Goal: Task Accomplishment & Management: Complete application form

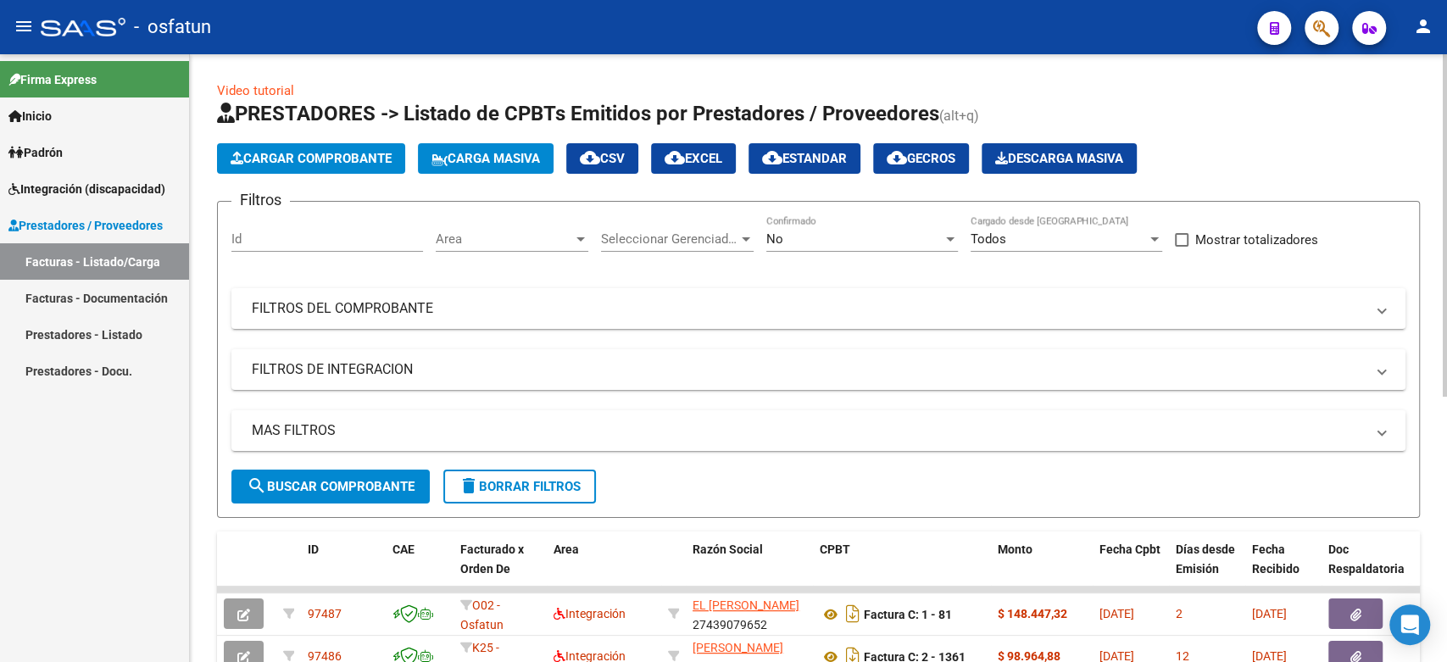
click at [352, 161] on span "Cargar Comprobante" at bounding box center [311, 158] width 161 height 15
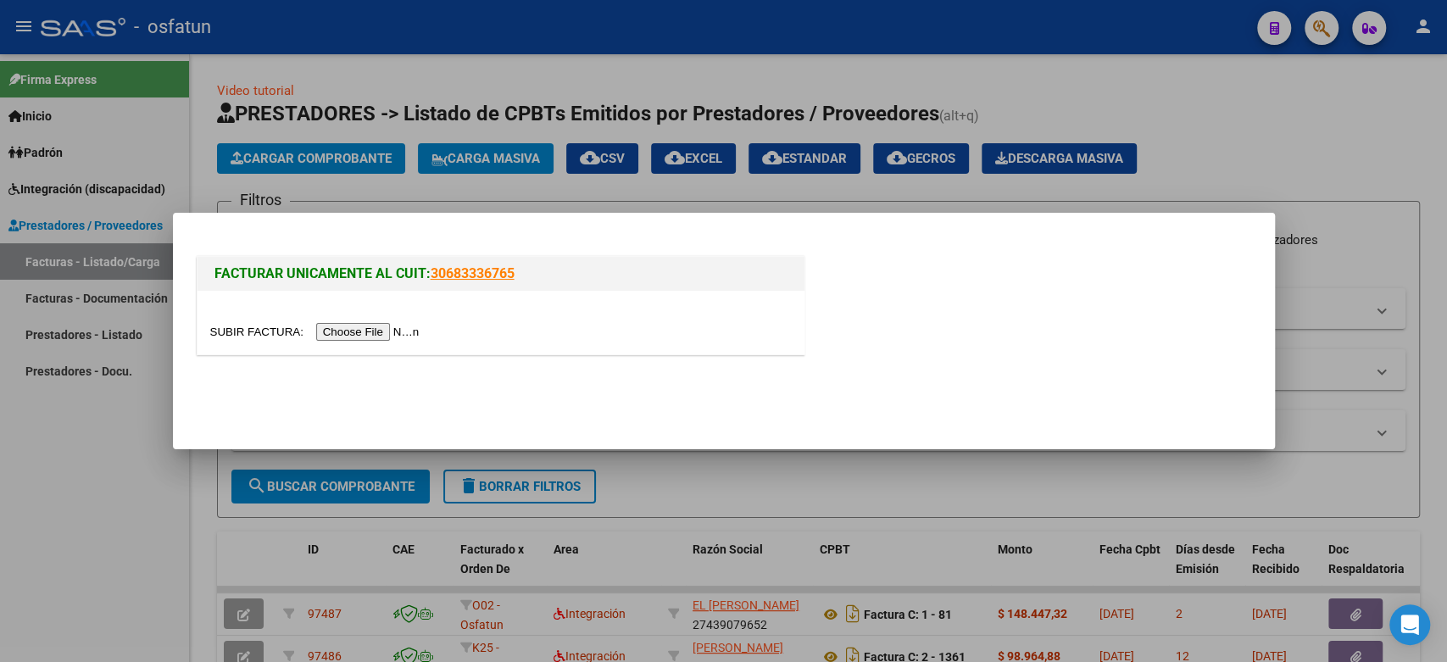
click at [406, 336] on input "file" at bounding box center [317, 332] width 214 height 18
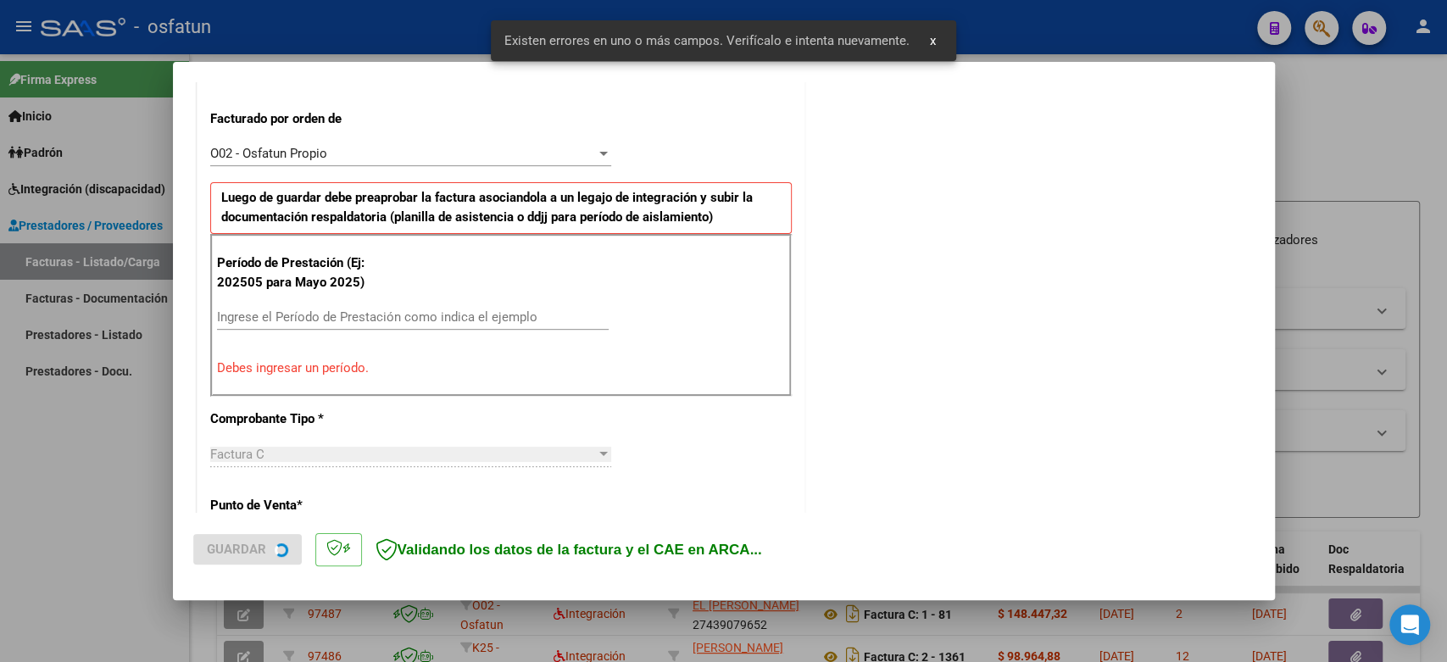
scroll to position [459, 0]
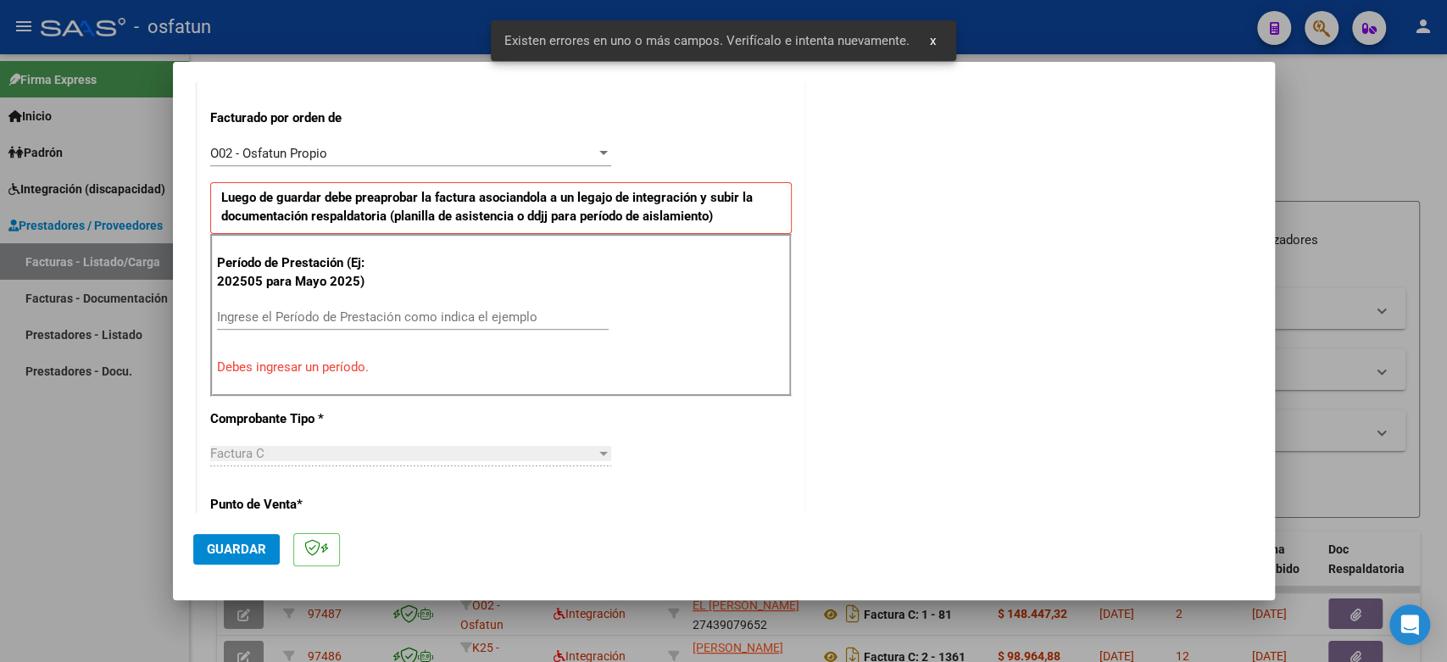
click at [419, 314] on input "Ingrese el Período de Prestación como indica el ejemplo" at bounding box center [413, 316] width 392 height 15
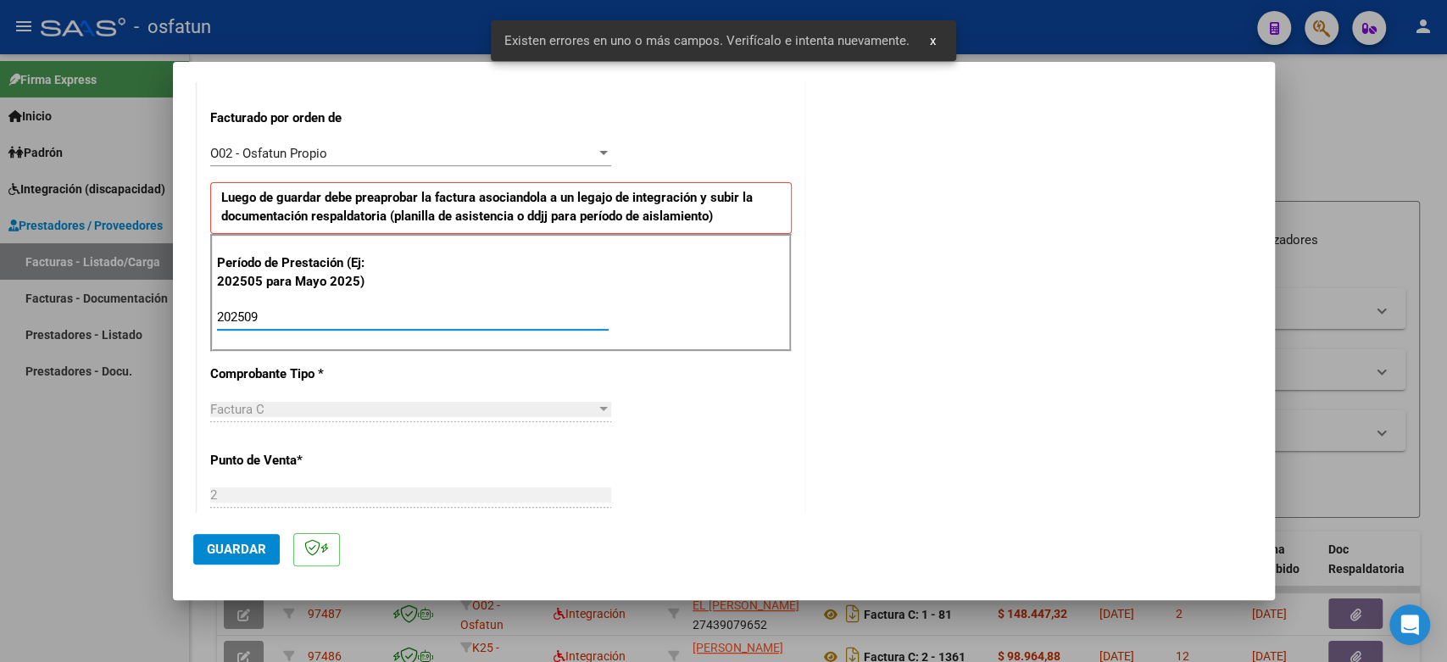
type input "202509"
click at [251, 548] on span "Guardar" at bounding box center [236, 549] width 59 height 15
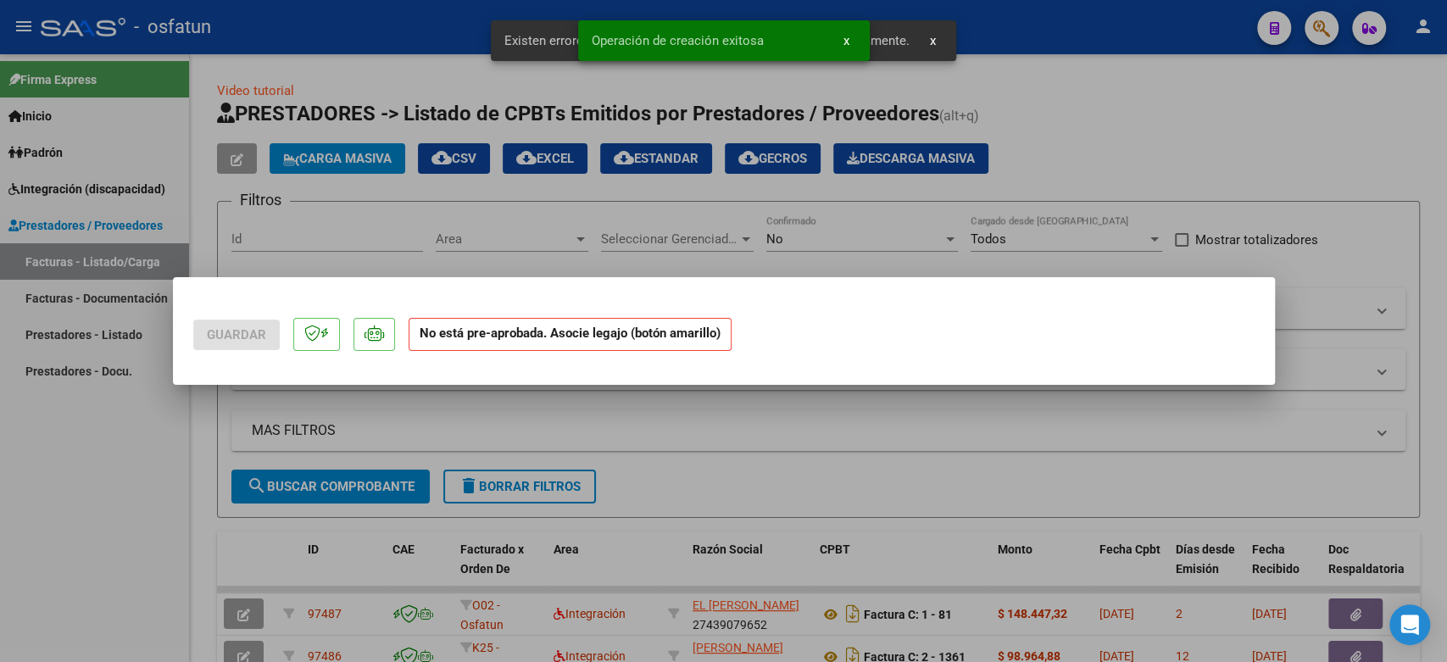
scroll to position [0, 0]
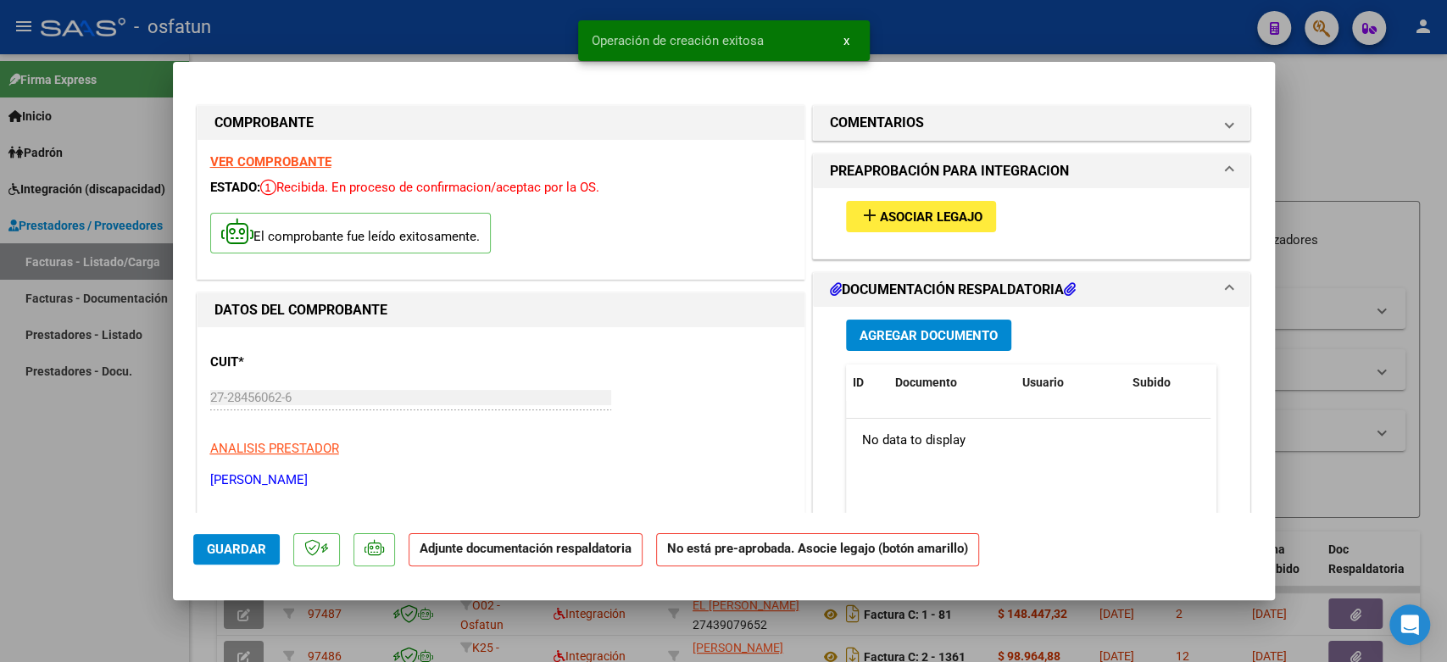
click at [956, 209] on span "Asociar Legajo" at bounding box center [931, 216] width 103 height 15
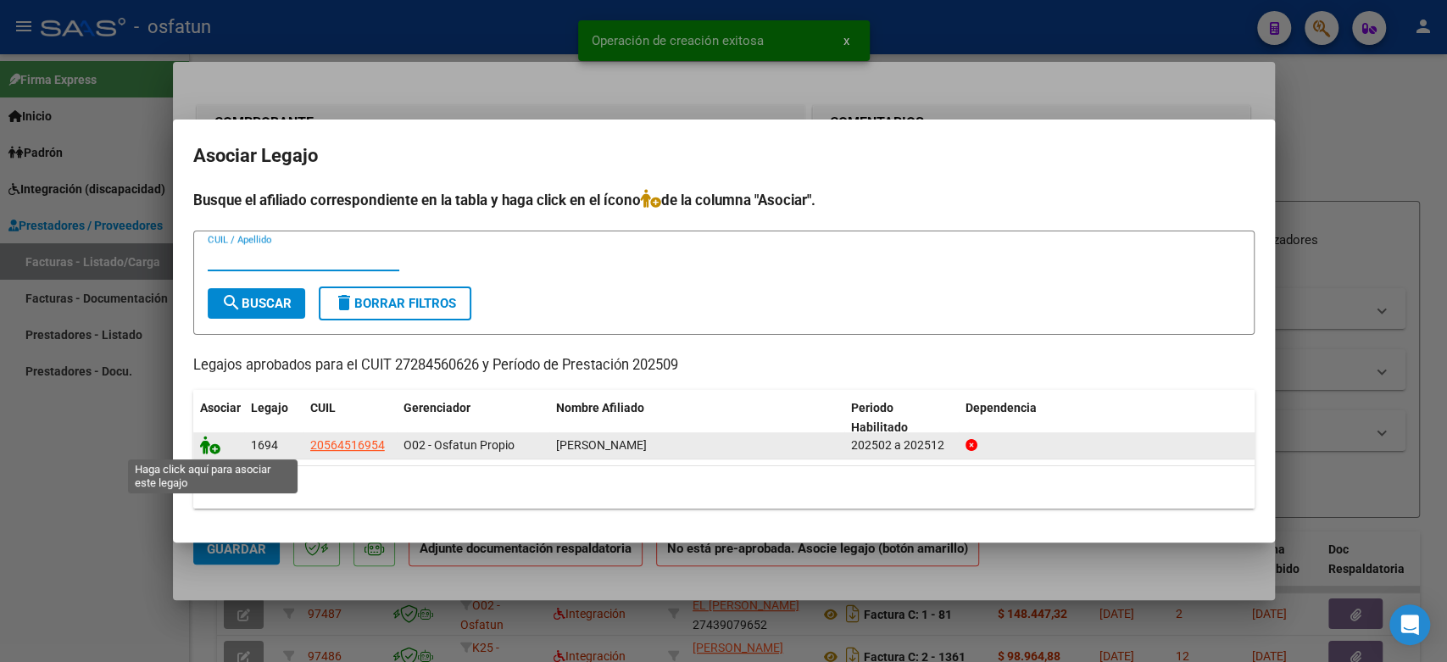
click at [216, 444] on icon at bounding box center [210, 445] width 20 height 19
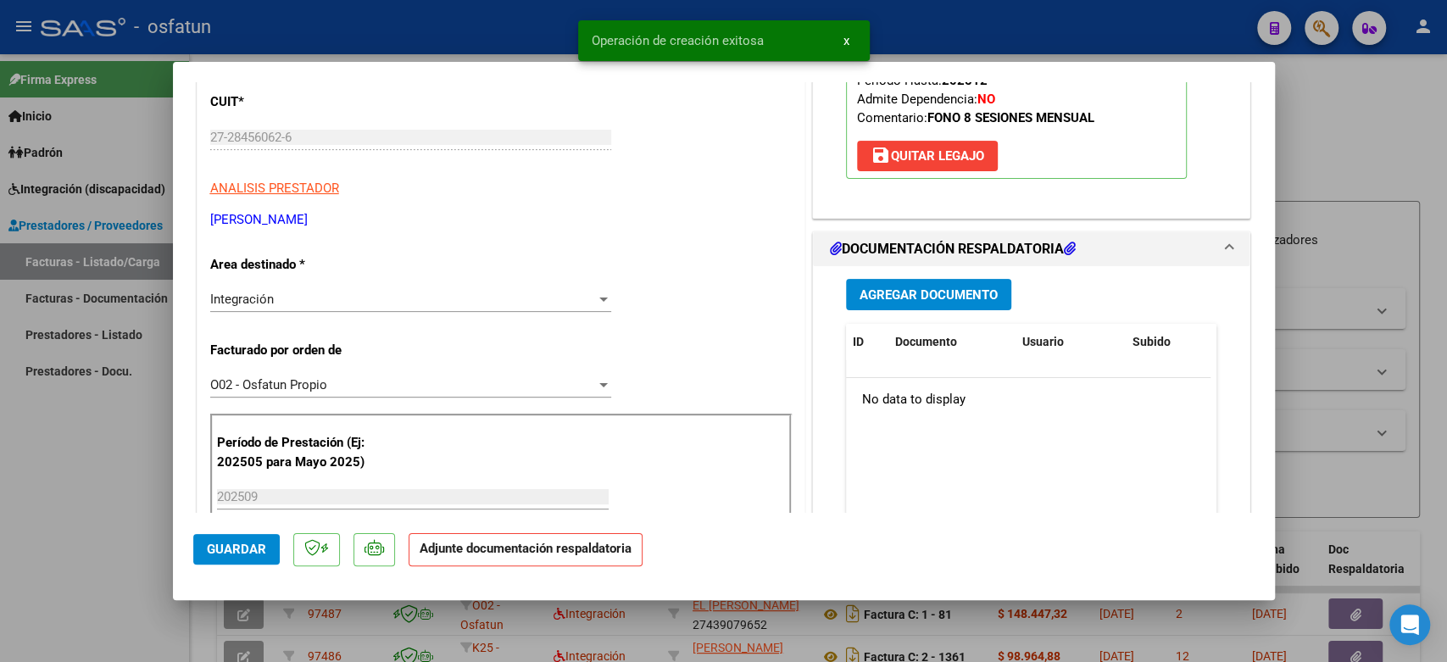
scroll to position [282, 0]
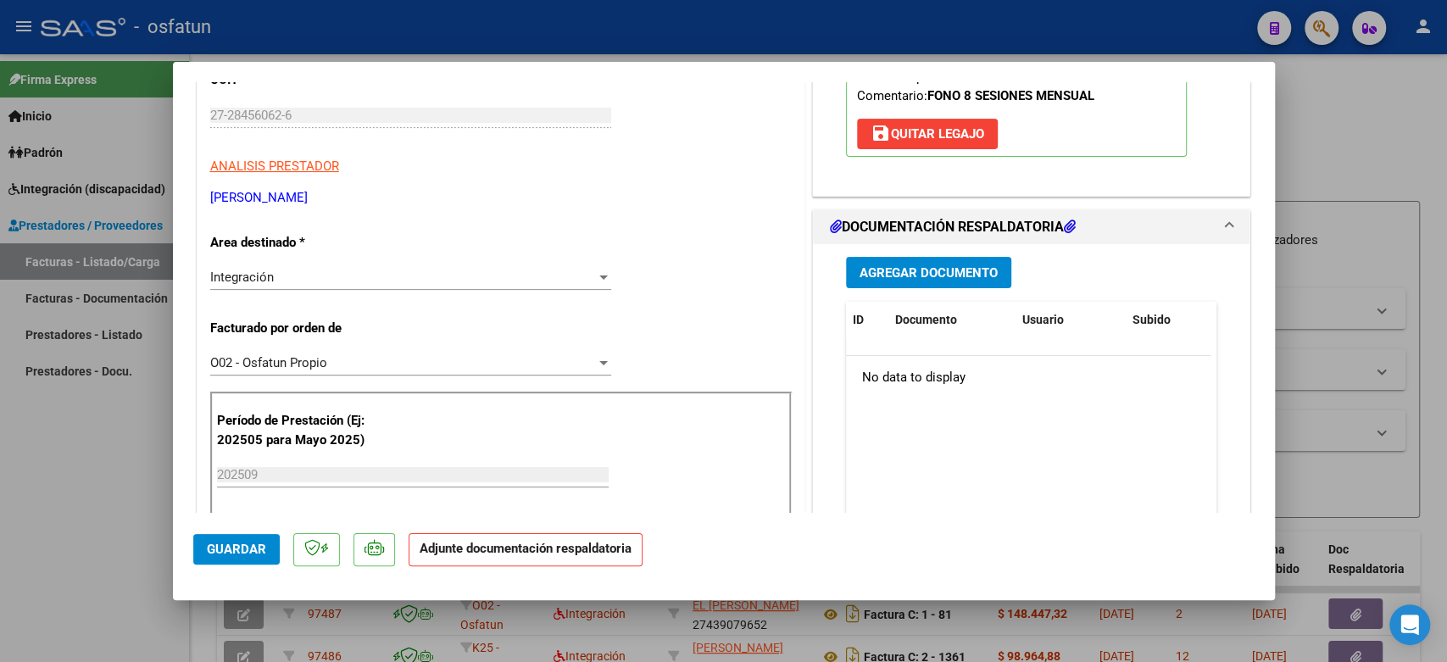
click at [968, 264] on span "Agregar Documento" at bounding box center [929, 271] width 138 height 15
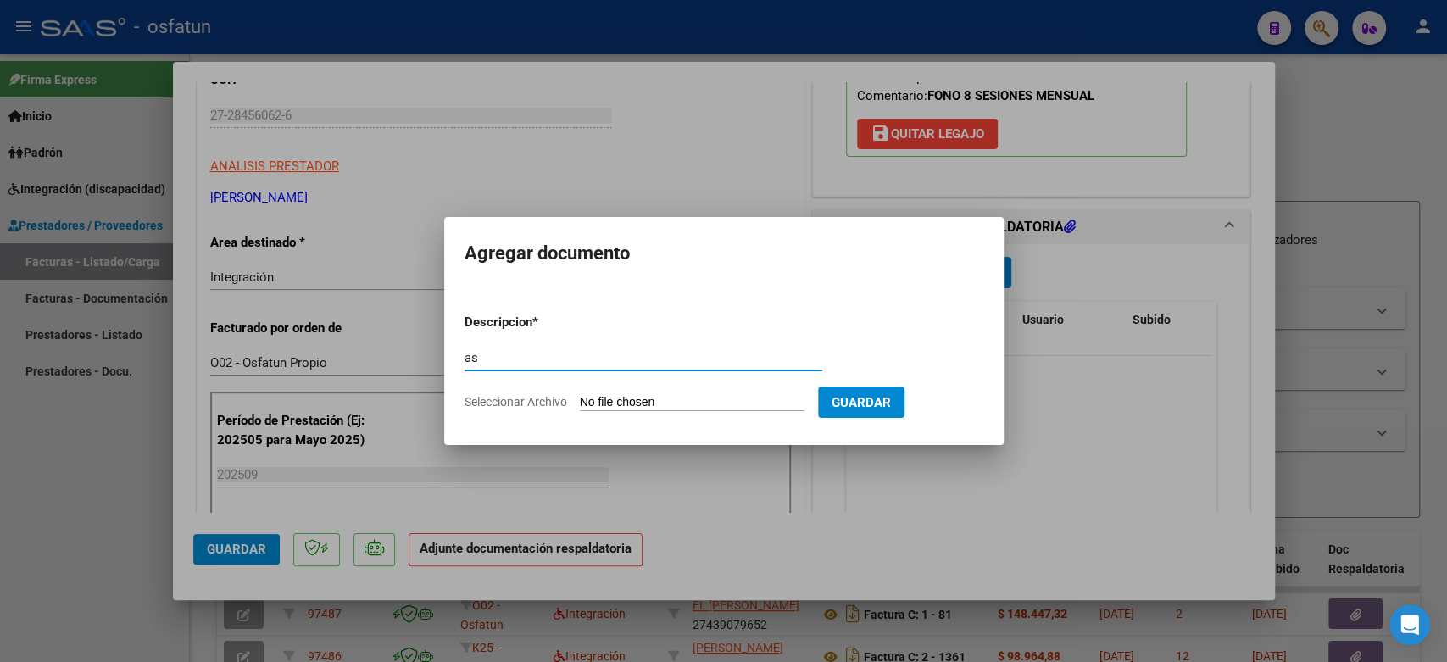
type input "a"
type input "ASISTENCIA"
click at [754, 404] on input "Seleccionar Archivo" at bounding box center [692, 403] width 225 height 16
type input "C:\fakepath\ASIST FONO.pdf"
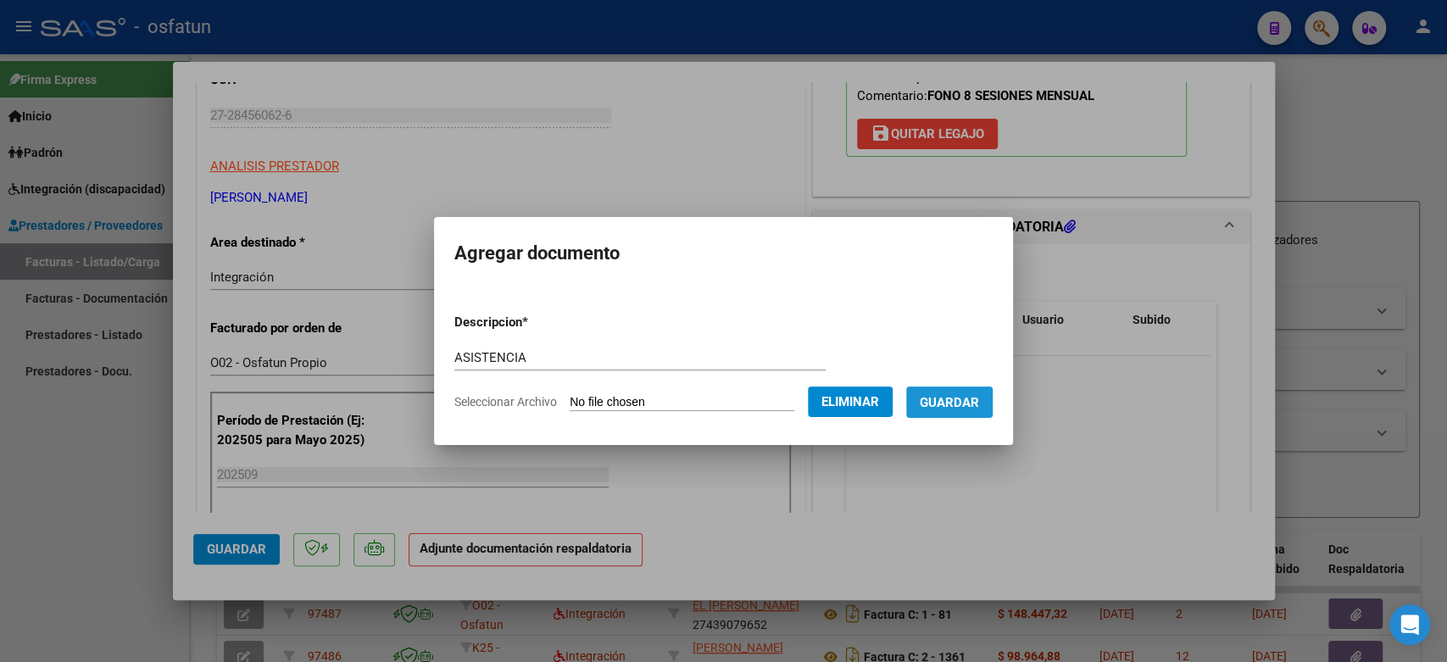
click at [971, 400] on span "Guardar" at bounding box center [949, 402] width 59 height 15
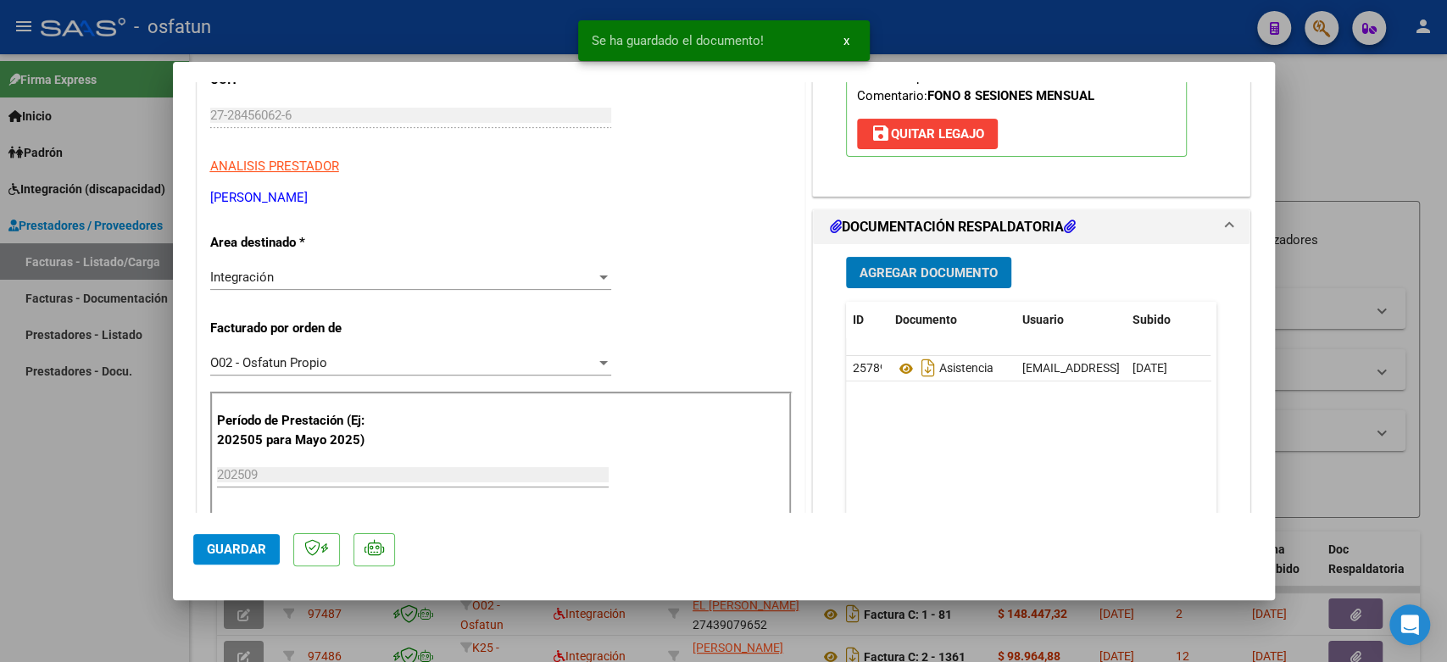
click at [938, 262] on button "Agregar Documento" at bounding box center [928, 272] width 165 height 31
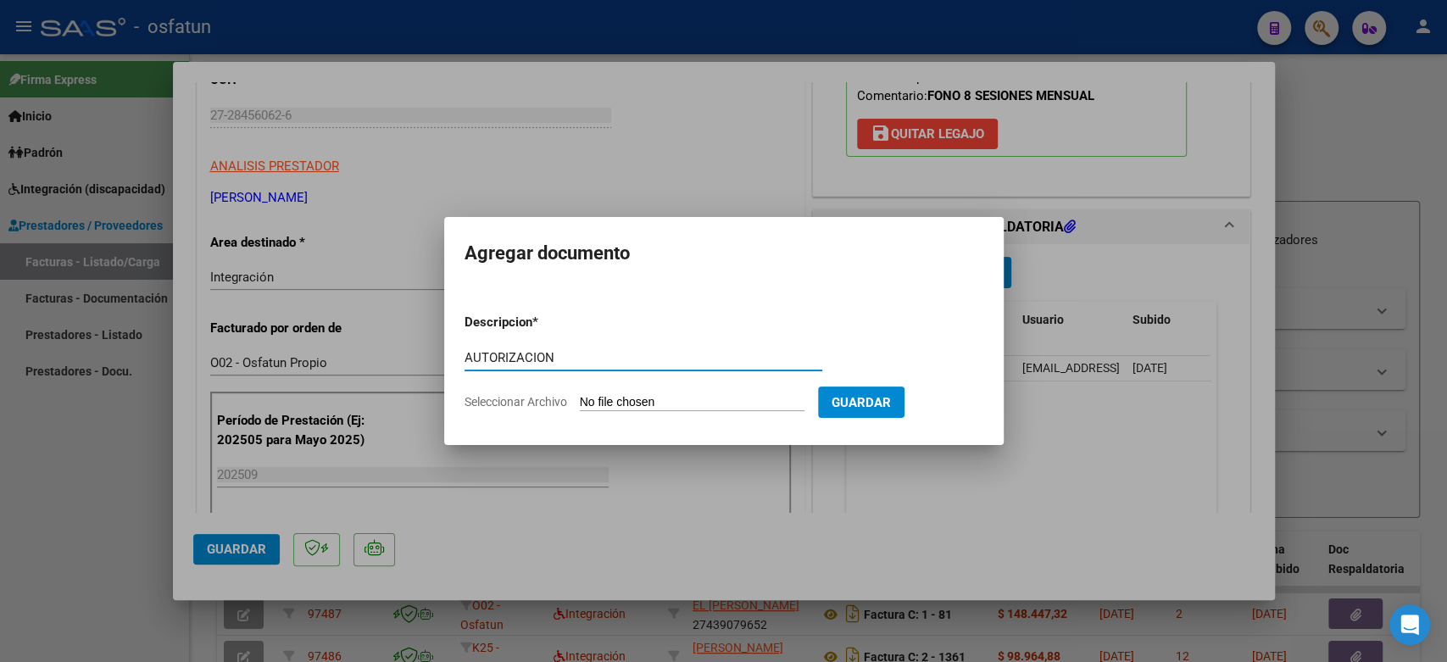
type input "AUTORIZACION"
click at [618, 399] on input "Seleccionar Archivo" at bounding box center [692, 403] width 225 height 16
type input "C:\fakepath\AUT FONOAUDIOLOGIA 2025.pdf"
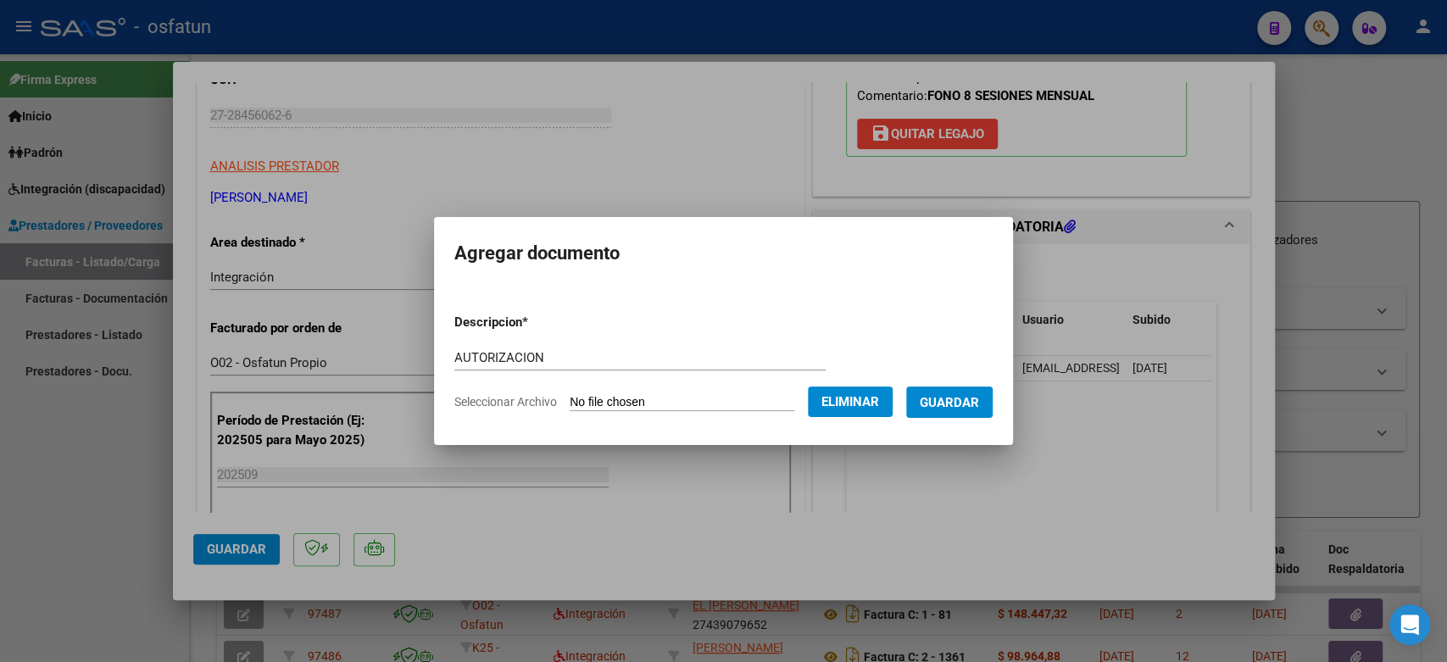
click at [962, 409] on button "Guardar" at bounding box center [949, 402] width 86 height 31
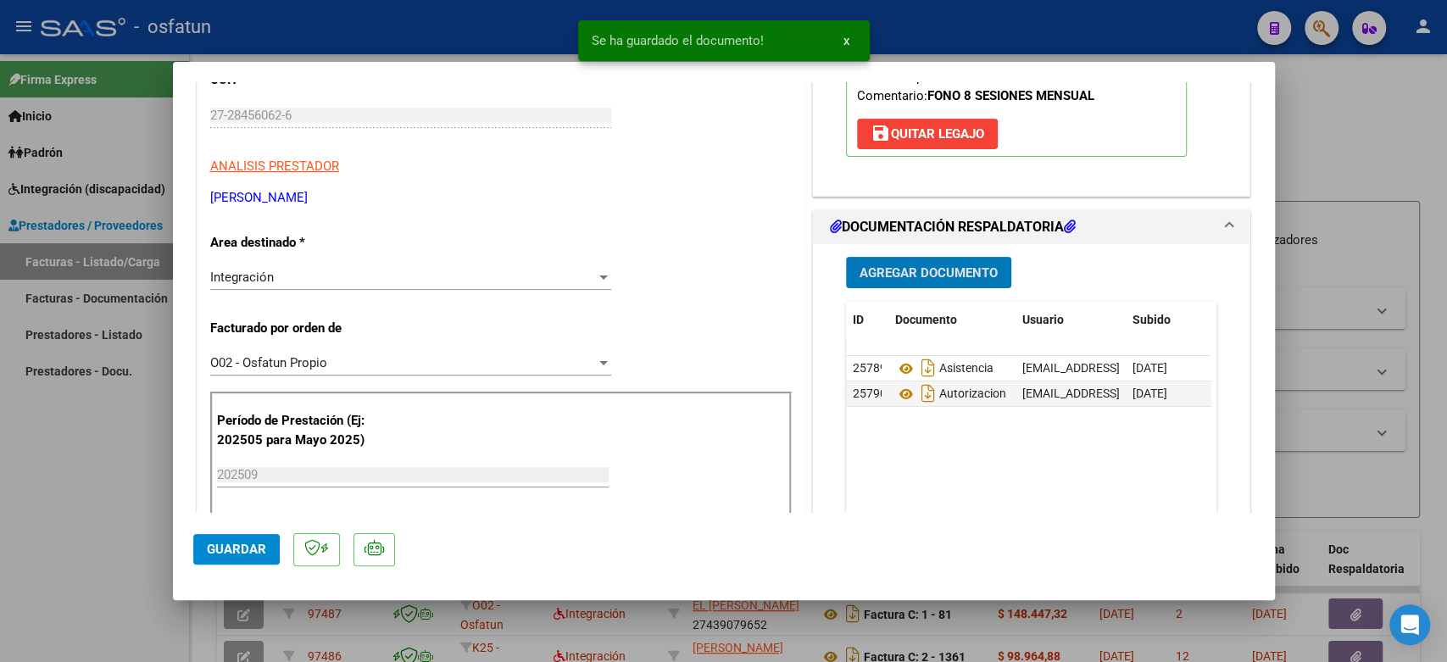
click at [203, 554] on button "Guardar" at bounding box center [236, 549] width 86 height 31
drag, startPoint x: 1391, startPoint y: 167, endPoint x: 1374, endPoint y: 180, distance: 21.2
click at [1387, 167] on div at bounding box center [723, 331] width 1447 height 662
type input "$ 0,00"
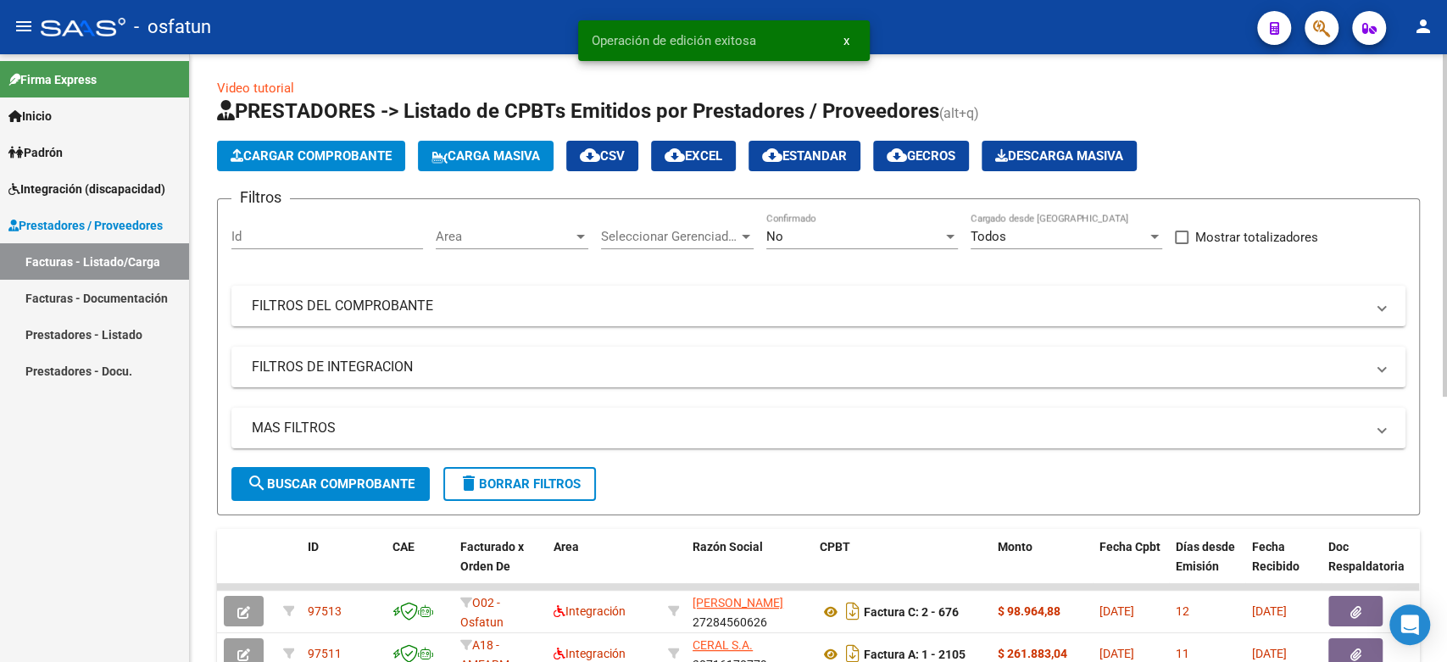
scroll to position [0, 0]
